Goal: Task Accomplishment & Management: Manage account settings

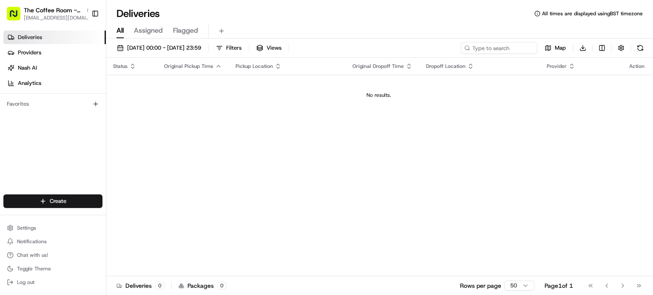
click at [0, 72] on div "Deliveries Providers [PERSON_NAME] Analytics" at bounding box center [53, 60] width 106 height 66
click at [55, 234] on button "Settings" at bounding box center [52, 228] width 99 height 12
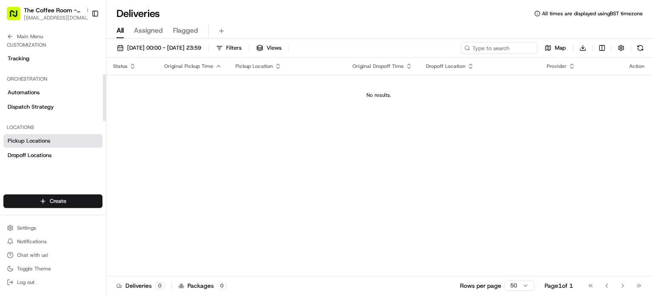
scroll to position [42, 0]
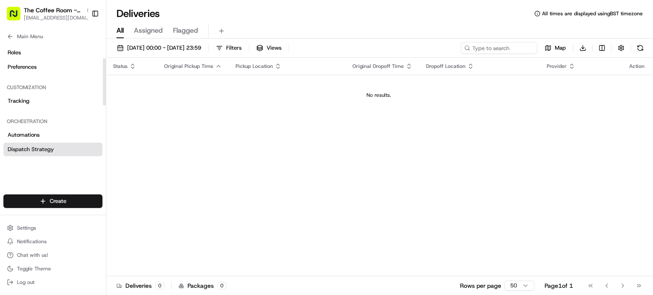
click at [33, 154] on link "Dispatch Strategy" at bounding box center [52, 150] width 99 height 14
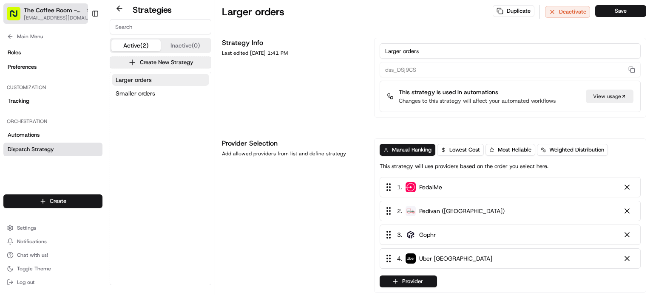
click at [66, 14] on span "[EMAIL_ADDRESS][DOMAIN_NAME]" at bounding box center [58, 17] width 68 height 7
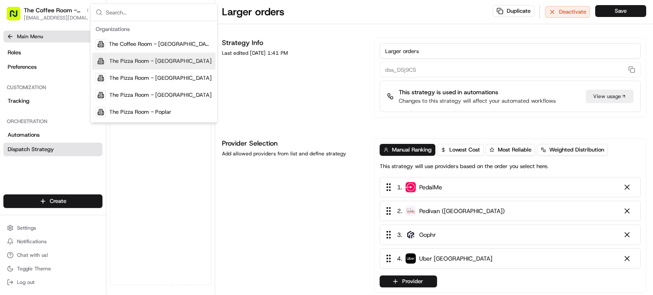
click at [31, 32] on button "Main Menu" at bounding box center [52, 37] width 99 height 12
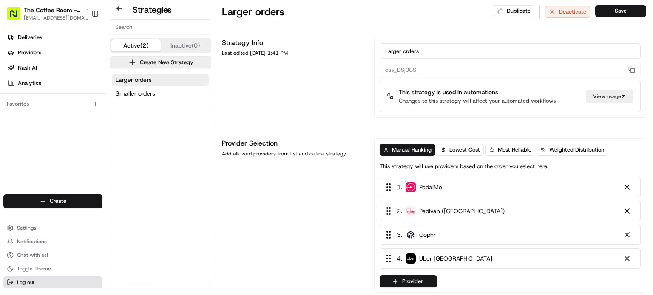
click at [39, 281] on button "Log out" at bounding box center [52, 283] width 99 height 12
